Goal: Information Seeking & Learning: Learn about a topic

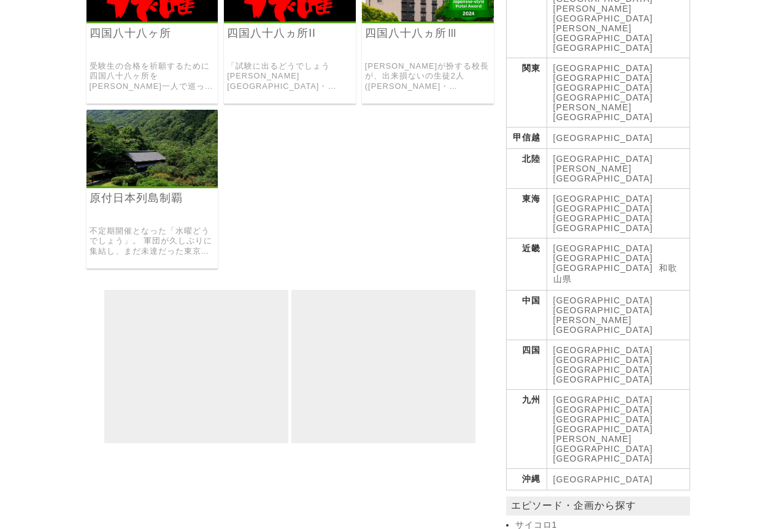
scroll to position [307, 0]
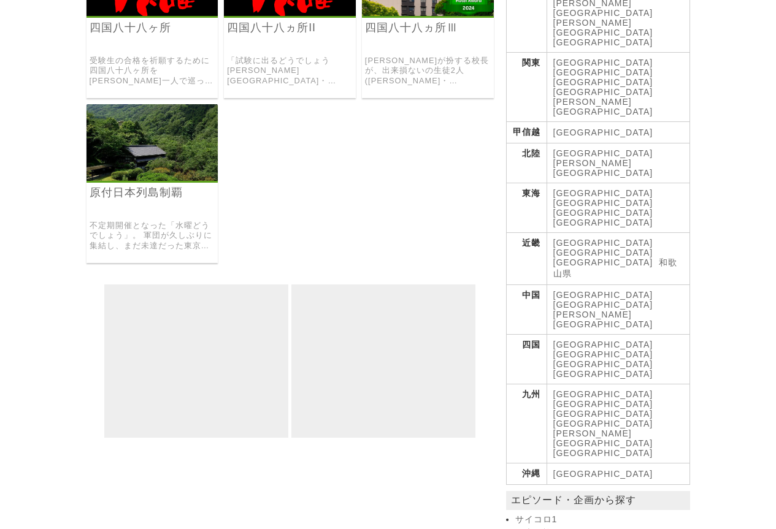
click at [146, 155] on img at bounding box center [152, 142] width 132 height 77
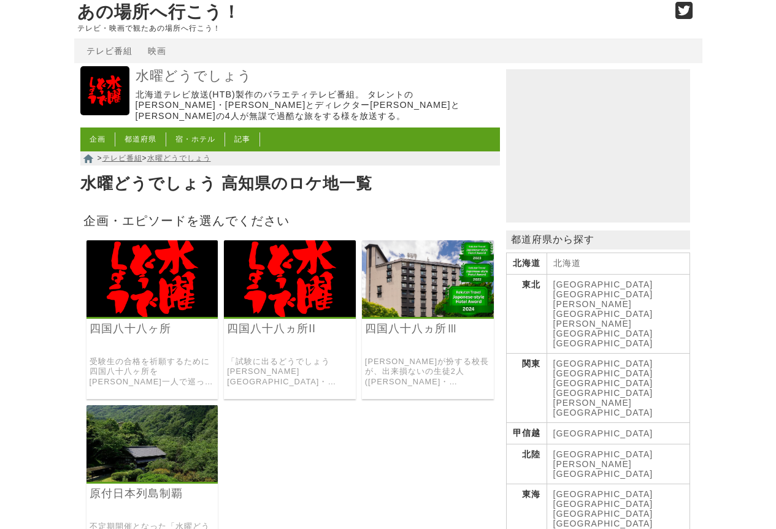
scroll to position [0, 0]
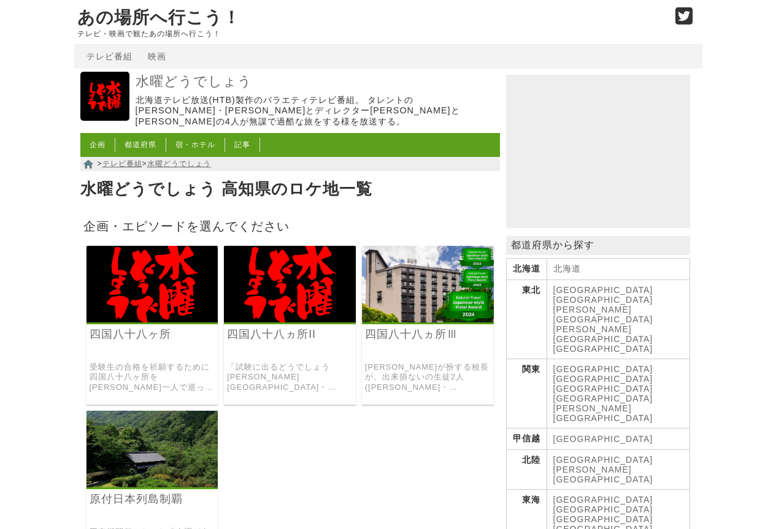
click at [170, 302] on img at bounding box center [152, 284] width 132 height 77
click at [289, 296] on img at bounding box center [290, 284] width 132 height 77
click at [451, 308] on img at bounding box center [428, 284] width 132 height 77
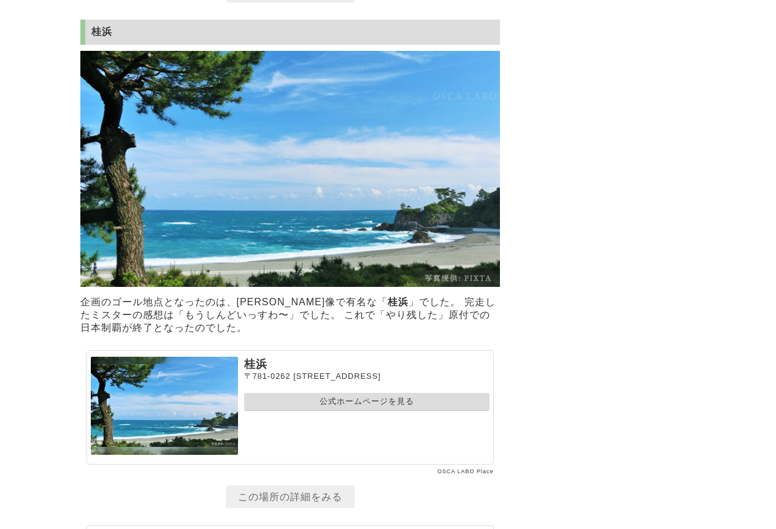
scroll to position [5704, 0]
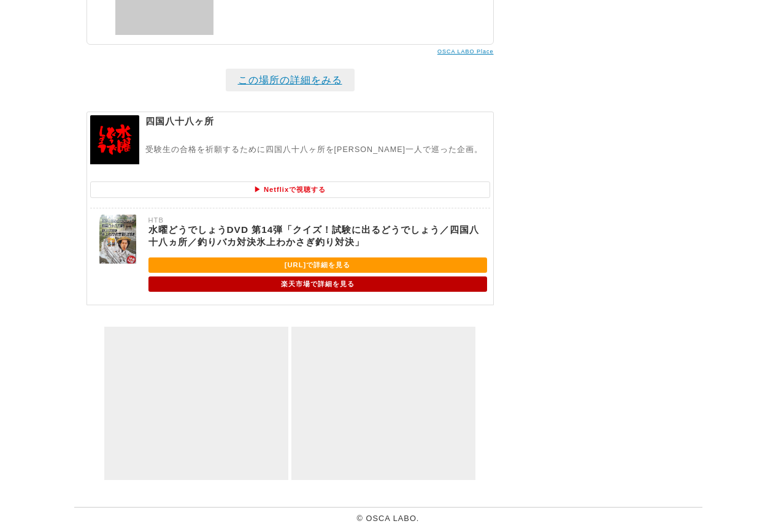
scroll to position [3436, 0]
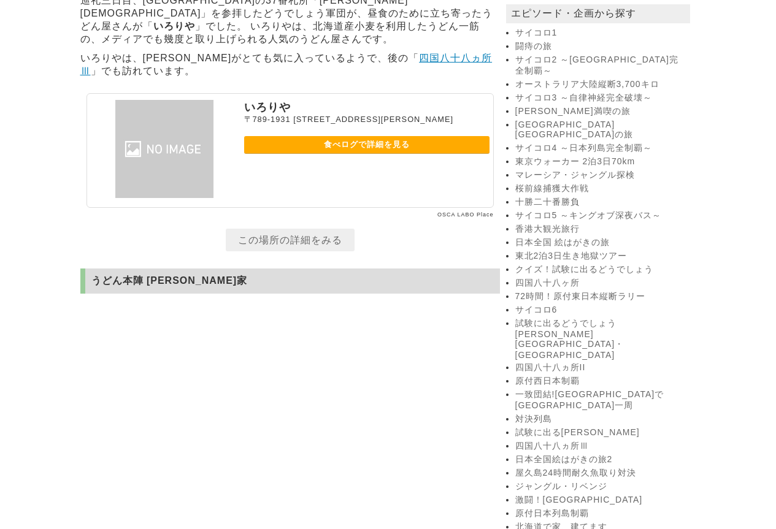
scroll to position [364, 0]
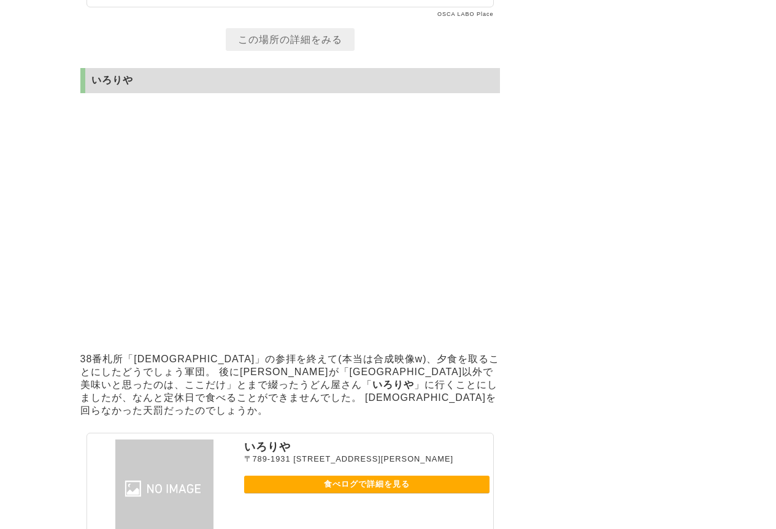
scroll to position [4096, 0]
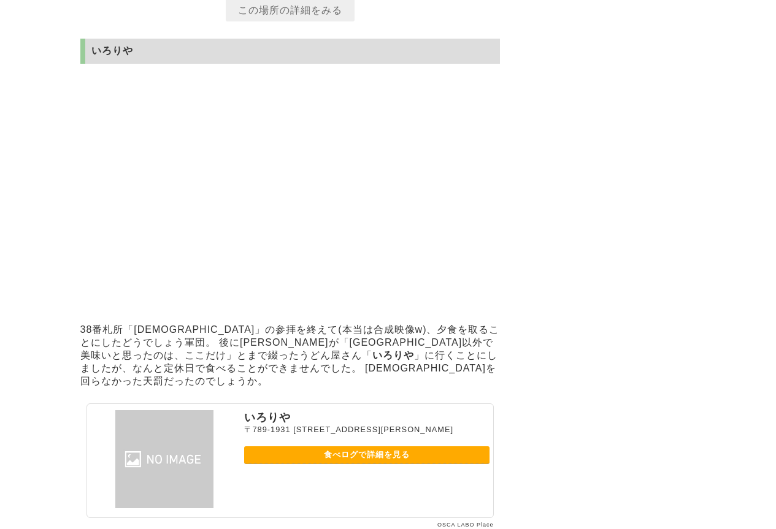
click at [368, 464] on link "食べログで詳細を見る" at bounding box center [366, 455] width 245 height 18
